Goal: Information Seeking & Learning: Learn about a topic

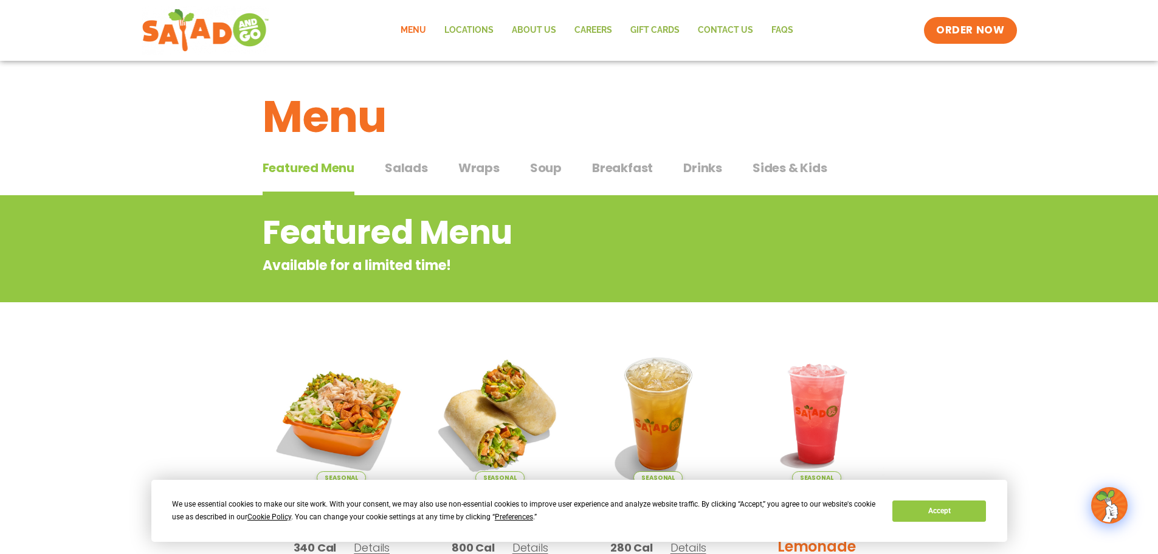
click at [399, 165] on span "Salads" at bounding box center [406, 168] width 43 height 18
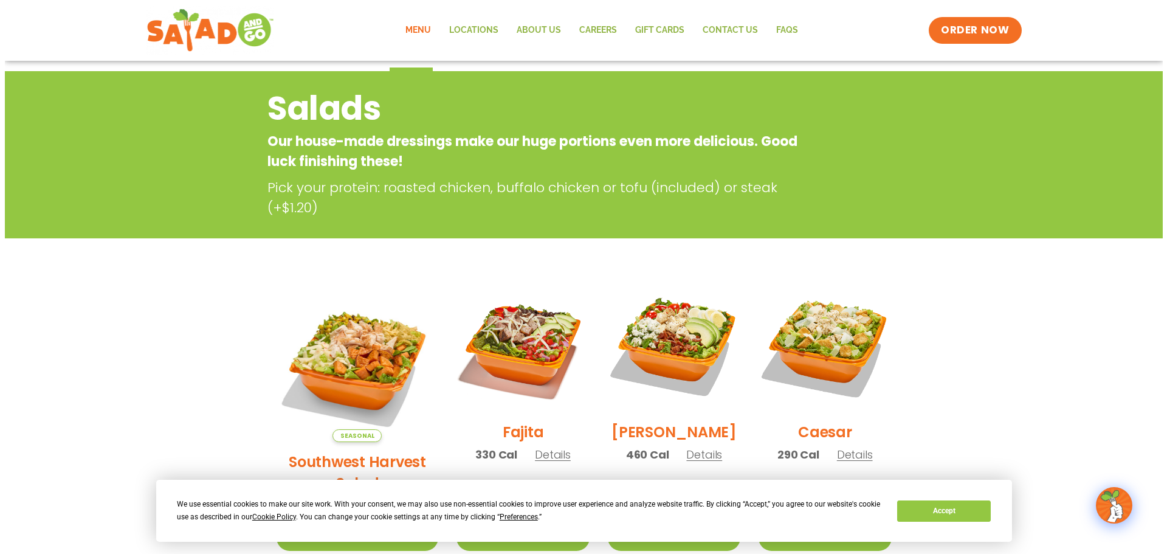
scroll to position [122, 0]
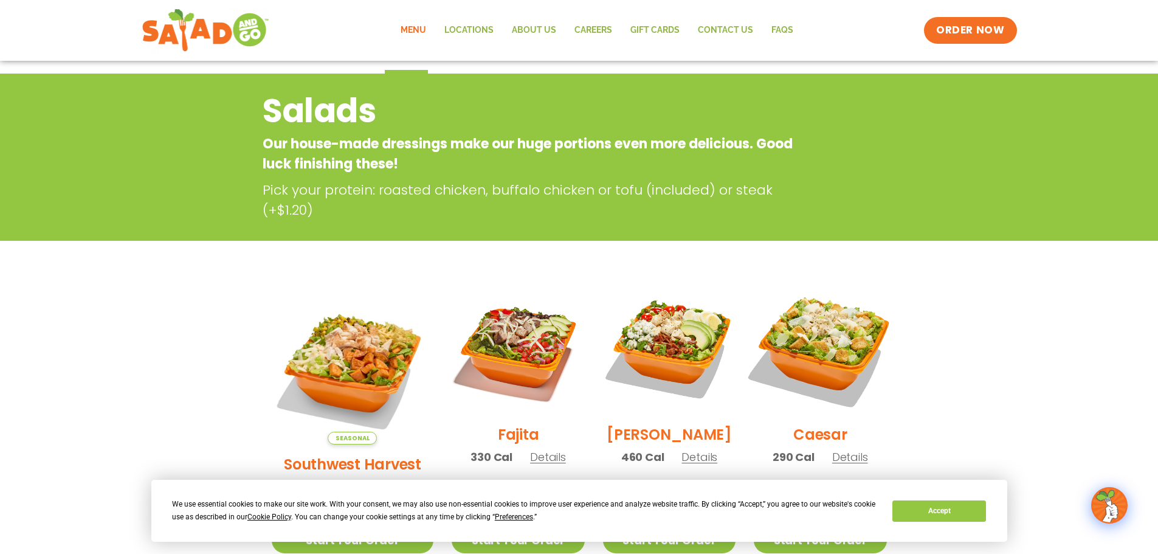
click at [821, 362] on img at bounding box center [820, 348] width 156 height 156
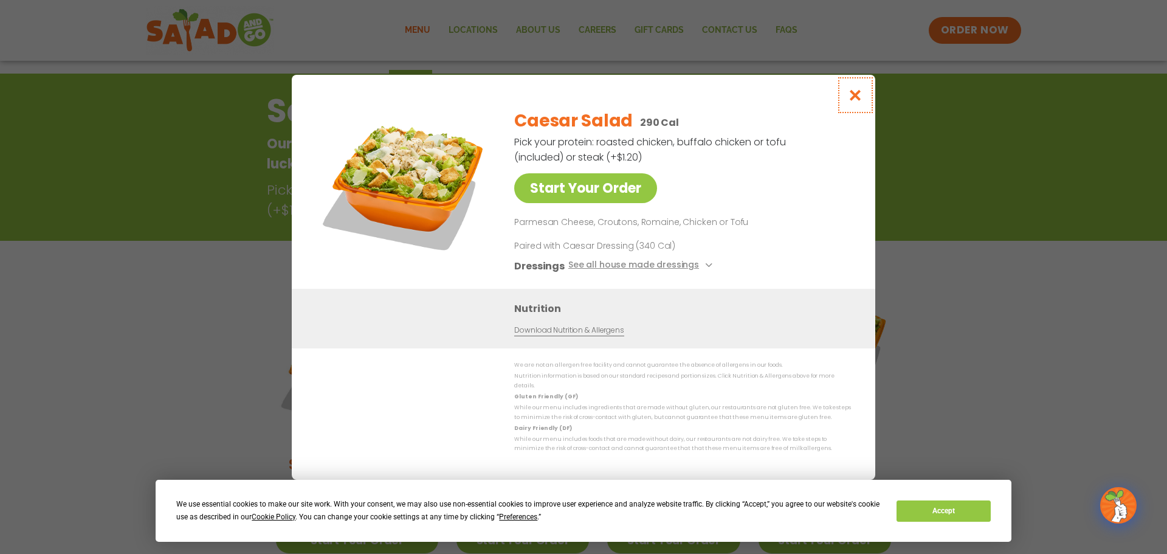
click at [859, 97] on icon "Close modal" at bounding box center [855, 95] width 15 height 13
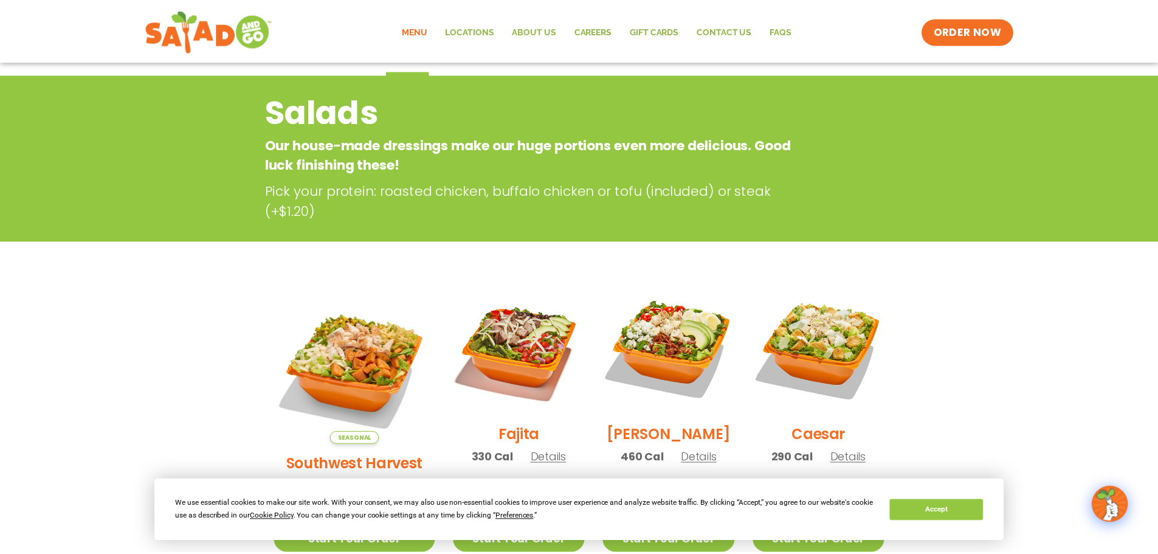
scroll to position [195, 0]
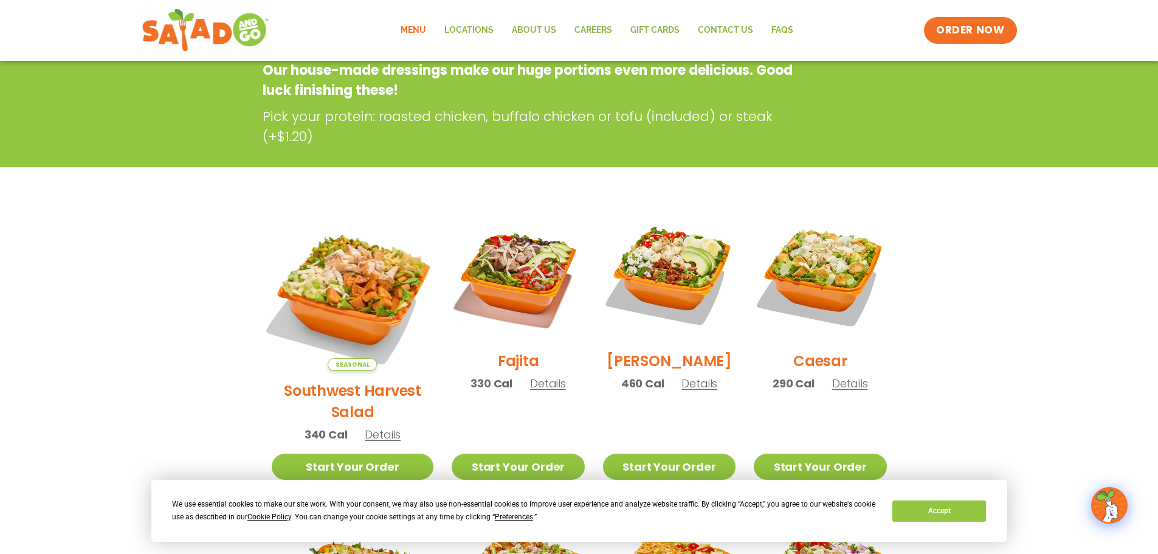
click at [352, 287] on img at bounding box center [352, 290] width 190 height 190
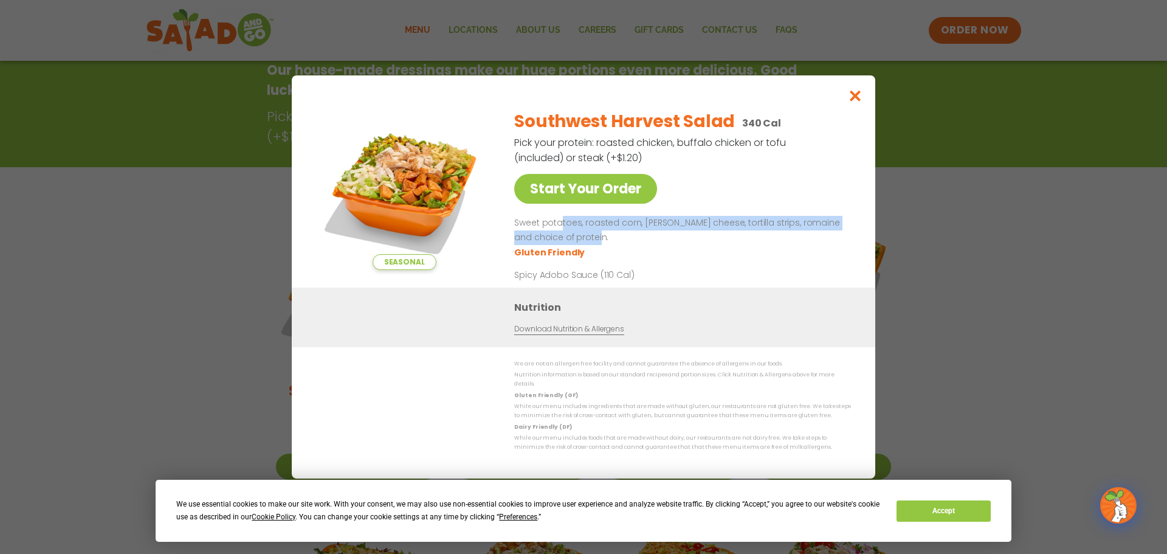
drag, startPoint x: 561, startPoint y: 229, endPoint x: 645, endPoint y: 245, distance: 85.4
click at [645, 245] on p "Sweet potatoes, roasted corn, [PERSON_NAME] cheese, tortilla strips, romaine an…" at bounding box center [680, 230] width 332 height 29
click at [644, 245] on p "Sweet potatoes, roasted corn, [PERSON_NAME] cheese, tortilla strips, romaine an…" at bounding box center [680, 230] width 332 height 29
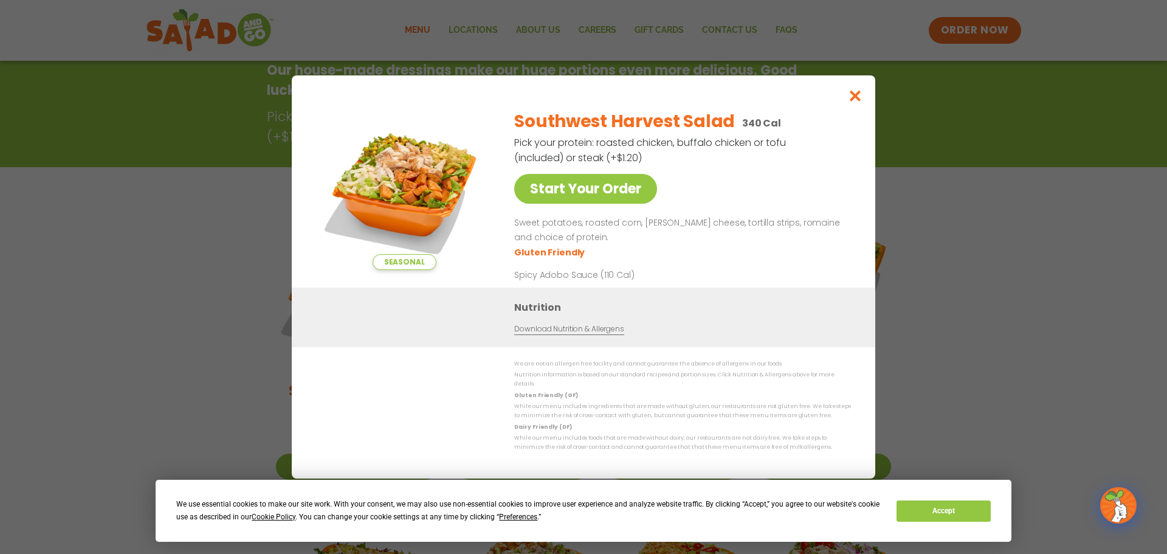
click at [644, 245] on p "Sweet potatoes, roasted corn, [PERSON_NAME] cheese, tortilla strips, romaine an…" at bounding box center [680, 230] width 332 height 29
click at [619, 249] on ul "Gluten Friendly" at bounding box center [680, 252] width 332 height 14
drag, startPoint x: 619, startPoint y: 249, endPoint x: 608, endPoint y: 247, distance: 11.1
click at [608, 245] on p "Sweet potatoes, roasted corn, [PERSON_NAME] cheese, tortilla strips, romaine an…" at bounding box center [680, 230] width 332 height 29
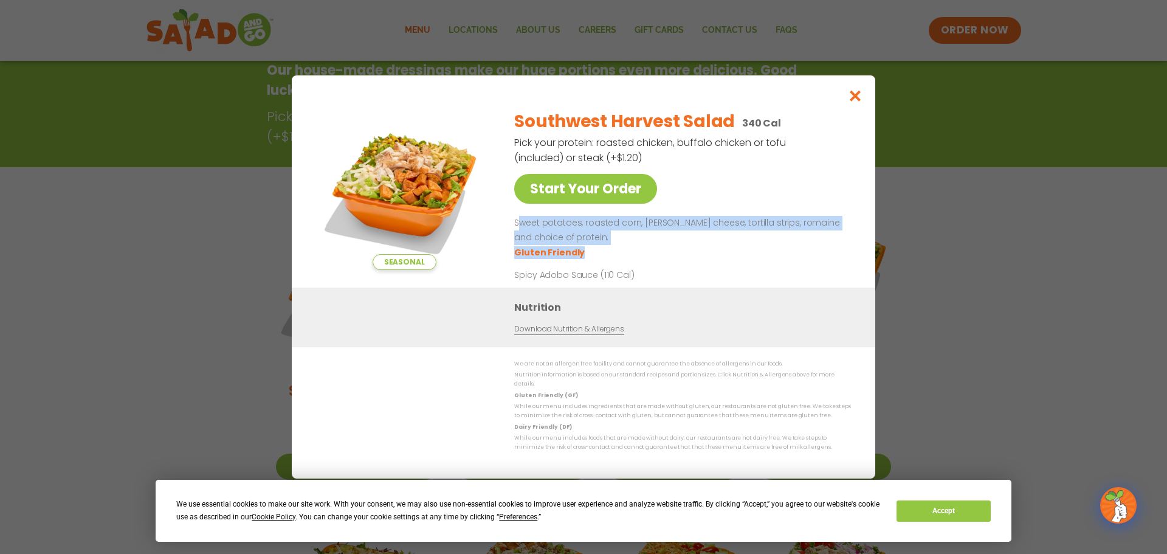
drag, startPoint x: 522, startPoint y: 229, endPoint x: 646, endPoint y: 258, distance: 128.0
click at [646, 258] on div "Sweet potatoes, roasted corn, [PERSON_NAME] cheese, tortilla strips, romaine an…" at bounding box center [680, 237] width 332 height 43
click at [612, 245] on p "Sweet potatoes, roasted corn, [PERSON_NAME] cheese, tortilla strips, romaine an…" at bounding box center [680, 230] width 332 height 29
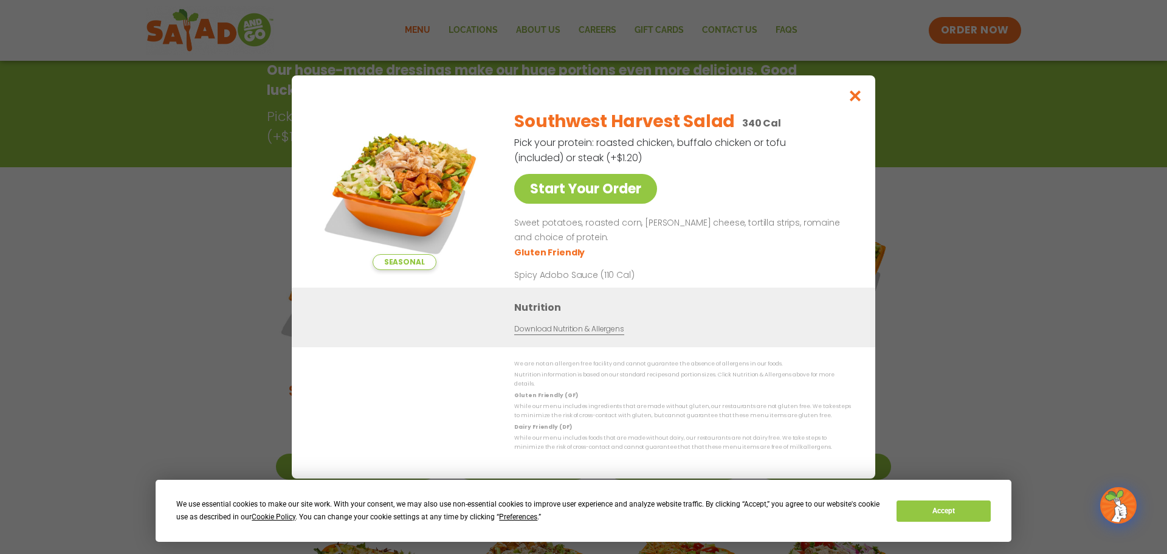
click at [612, 245] on p "Sweet potatoes, roasted corn, [PERSON_NAME] cheese, tortilla strips, romaine an…" at bounding box center [680, 230] width 332 height 29
click at [605, 249] on ul "Gluten Friendly" at bounding box center [680, 252] width 332 height 14
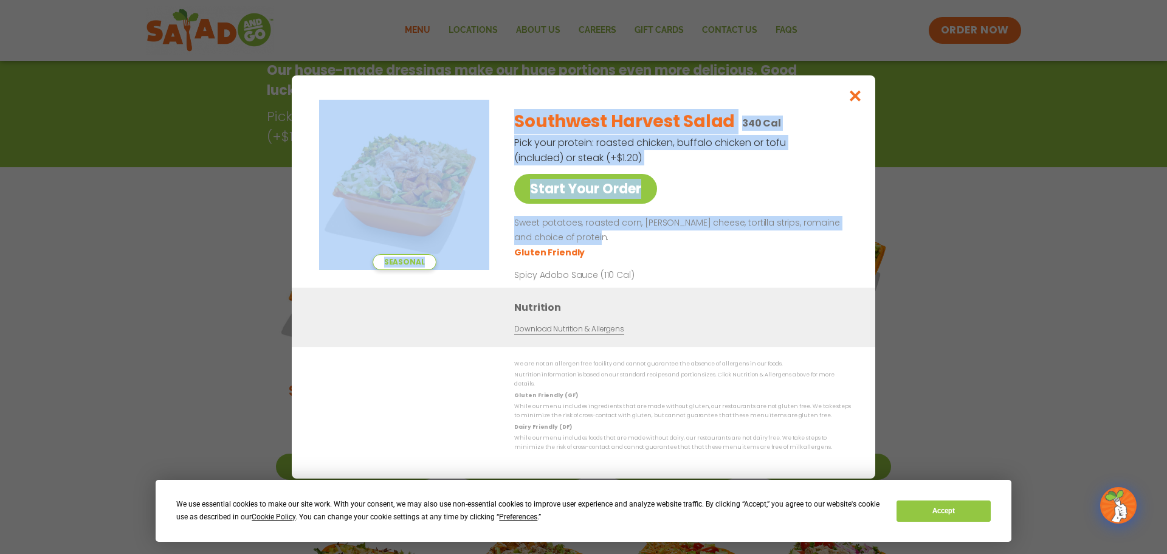
drag, startPoint x: 605, startPoint y: 249, endPoint x: 464, endPoint y: 221, distance: 144.5
click at [464, 221] on div "Seasonal Start Your Order Southwest Harvest Salad 340 Cal Pick your protein: ro…" at bounding box center [583, 194] width 535 height 188
click at [690, 244] on p "Sweet potatoes, roasted corn, [PERSON_NAME] cheese, tortilla strips, romaine an…" at bounding box center [680, 230] width 332 height 29
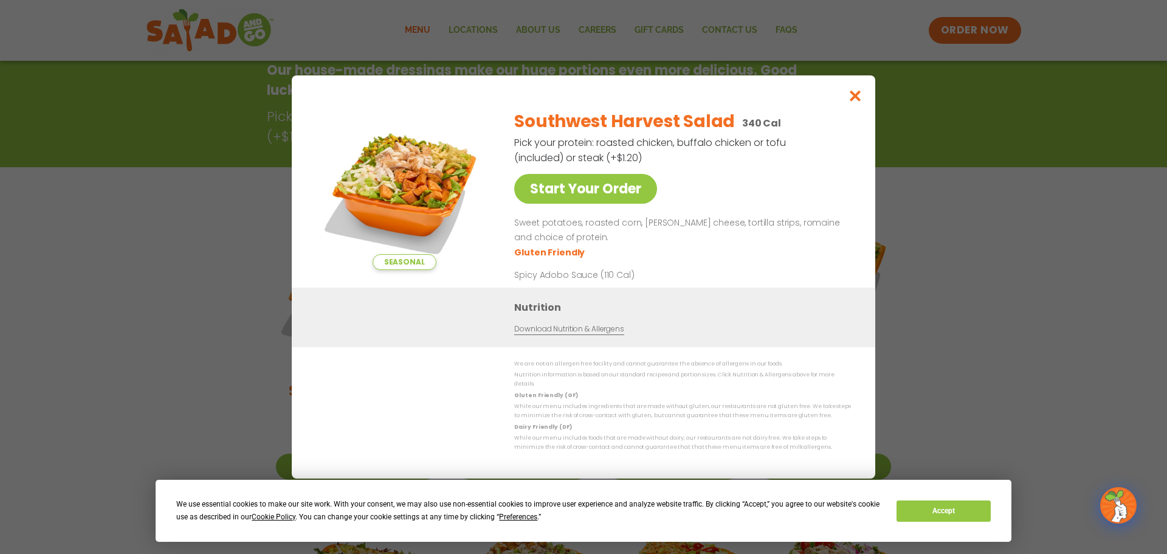
click at [619, 239] on p "Sweet potatoes, roasted corn, [PERSON_NAME] cheese, tortilla strips, romaine an…" at bounding box center [680, 230] width 332 height 29
click at [600, 240] on p "Sweet potatoes, roasted corn, [PERSON_NAME] cheese, tortilla strips, romaine an…" at bounding box center [680, 230] width 332 height 29
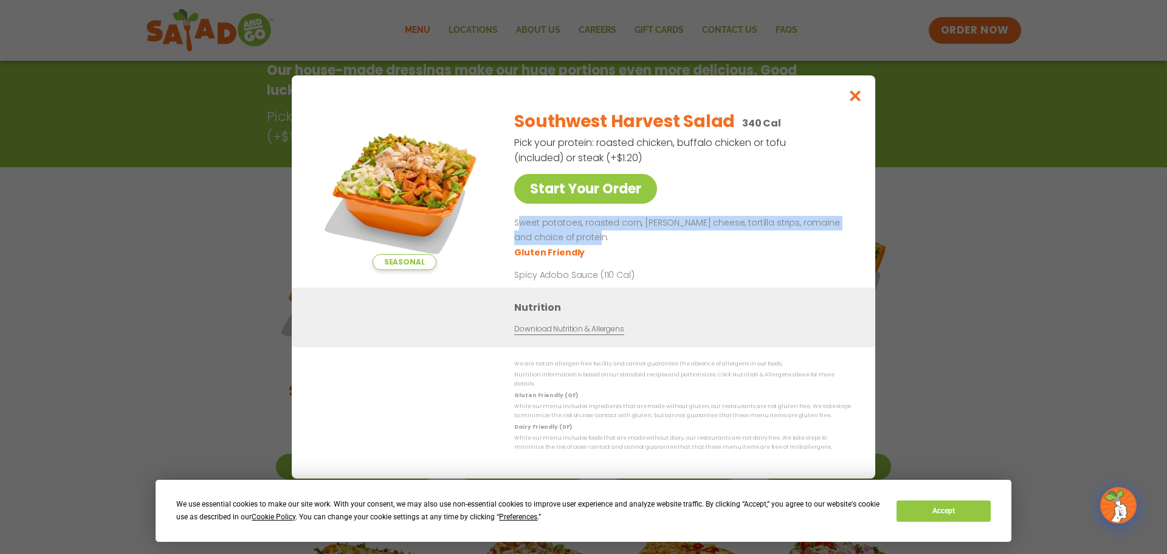
drag, startPoint x: 600, startPoint y: 240, endPoint x: 517, endPoint y: 227, distance: 83.7
click at [517, 227] on p "Sweet potatoes, roasted corn, [PERSON_NAME] cheese, tortilla strips, romaine an…" at bounding box center [680, 230] width 332 height 29
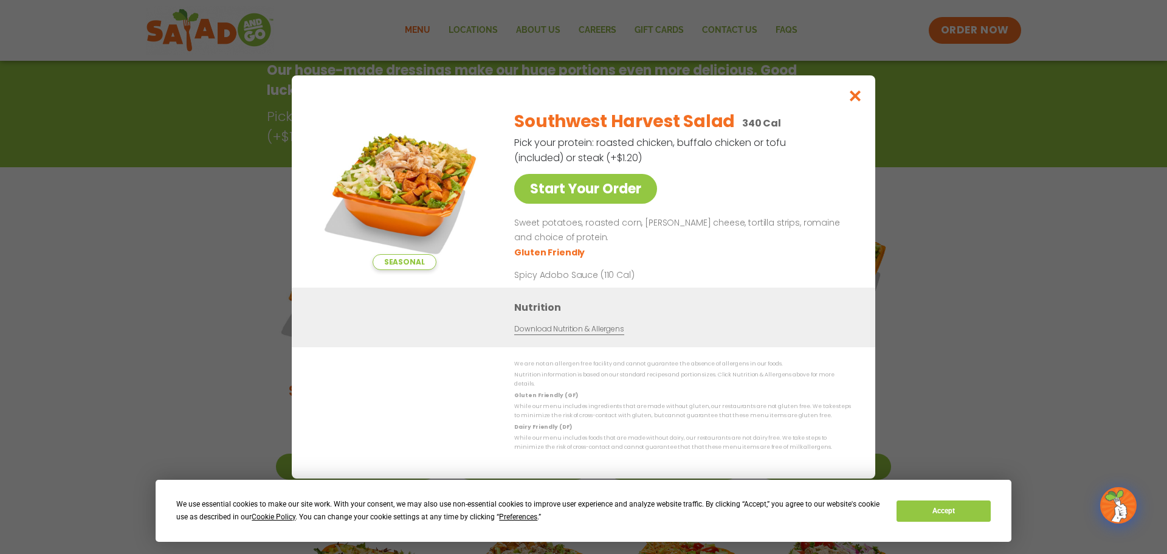
click at [639, 253] on ul "Gluten Friendly" at bounding box center [680, 252] width 332 height 14
click at [621, 253] on ul "Gluten Friendly" at bounding box center [680, 252] width 332 height 14
drag, startPoint x: 621, startPoint y: 253, endPoint x: 605, endPoint y: 250, distance: 16.7
click at [605, 250] on ul "Gluten Friendly" at bounding box center [680, 252] width 332 height 14
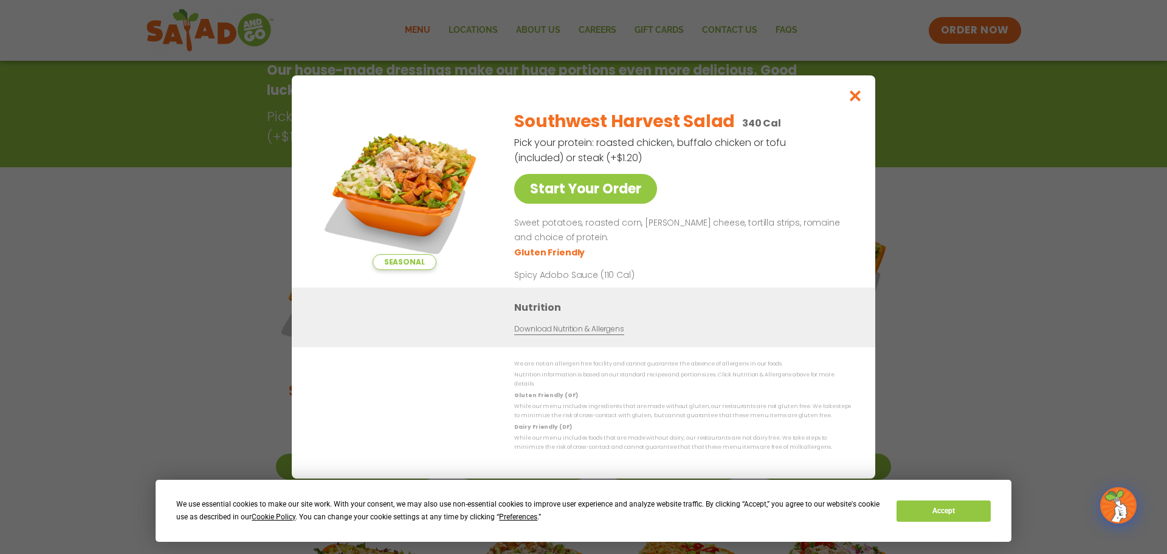
click at [605, 250] on ul "Gluten Friendly" at bounding box center [680, 252] width 332 height 14
click at [850, 100] on icon "Close modal" at bounding box center [855, 95] width 15 height 13
